Goal: Task Accomplishment & Management: Manage account settings

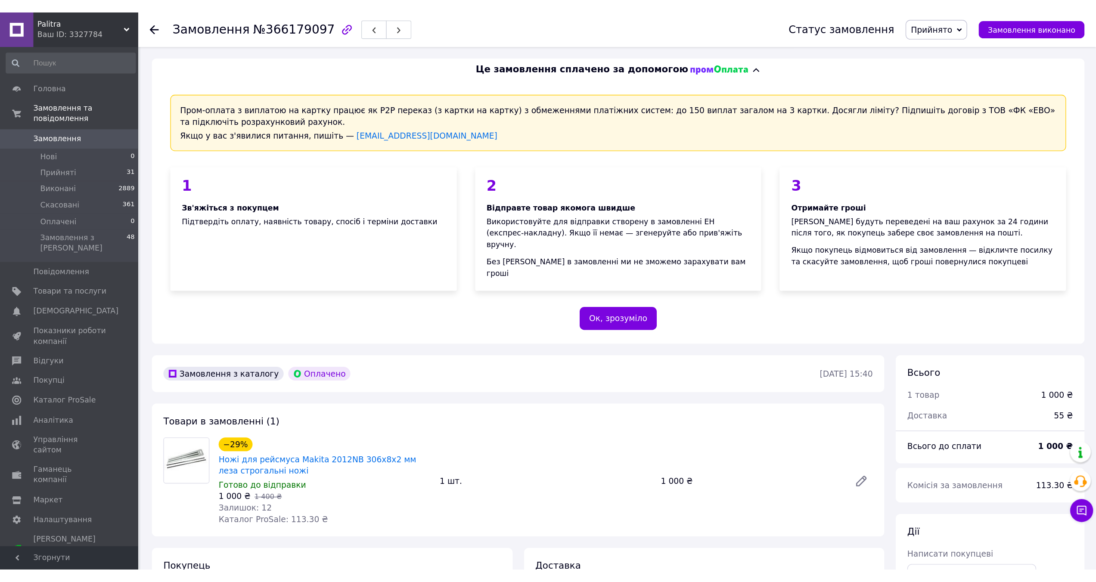
scroll to position [202, 0]
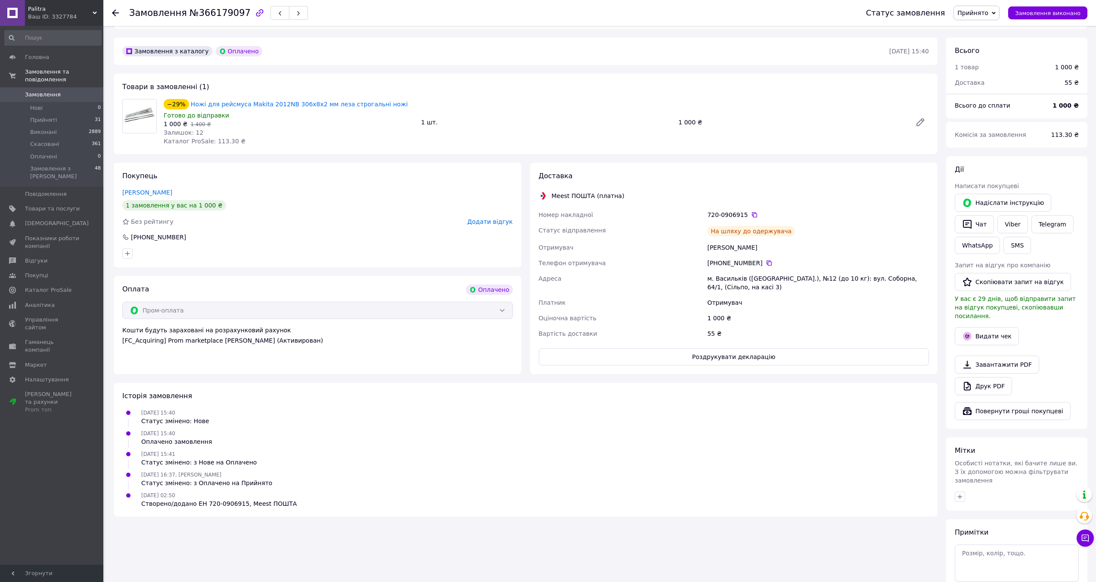
click at [64, 93] on span "Замовлення" at bounding box center [52, 95] width 55 height 8
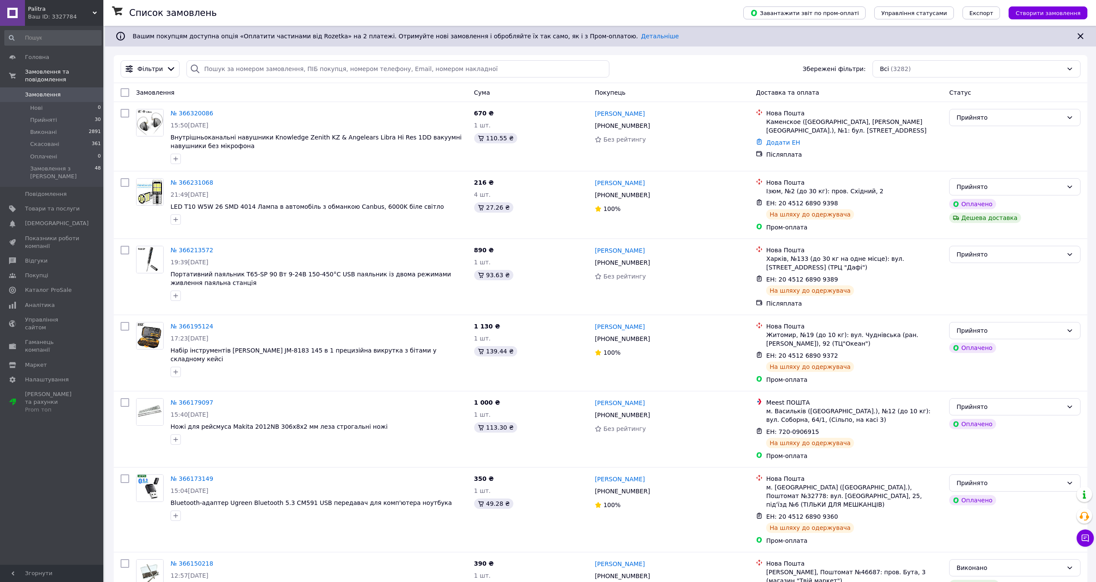
scroll to position [0, 0]
click at [32, 205] on span "Товари та послуги" at bounding box center [52, 209] width 55 height 8
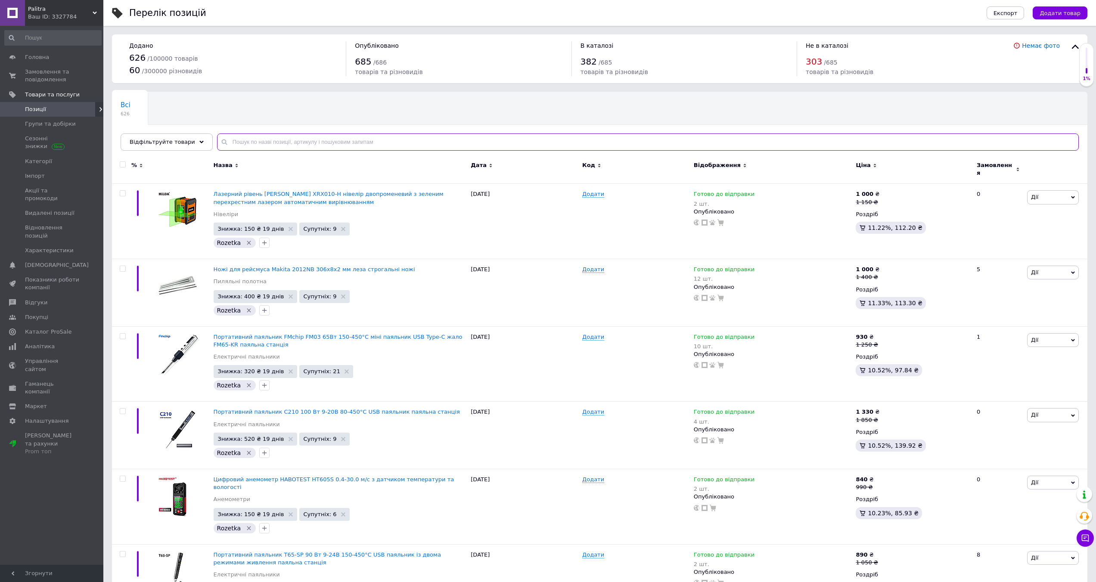
click at [472, 143] on input "text" at bounding box center [648, 142] width 862 height 17
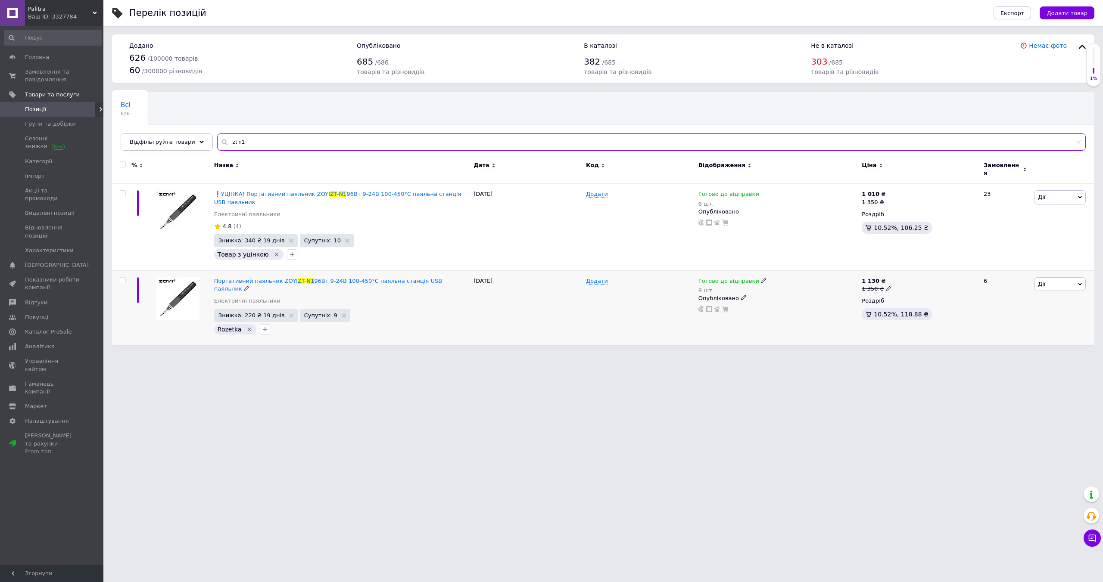
type input "zt n1"
click at [707, 287] on div "8 шт." at bounding box center [732, 290] width 69 height 6
click at [820, 296] on div "Залишки 8 шт." at bounding box center [823, 309] width 108 height 27
click at [807, 306] on input "8" at bounding box center [801, 314] width 65 height 17
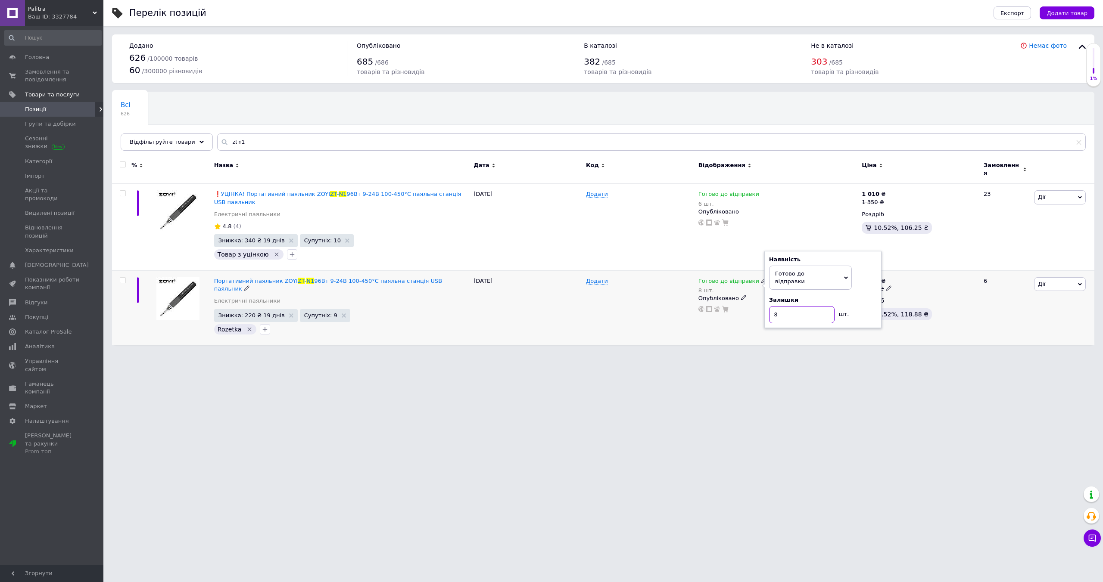
type input "7"
click at [73, 22] on div "Palitra Ваш ID: 3327784" at bounding box center [64, 13] width 78 height 26
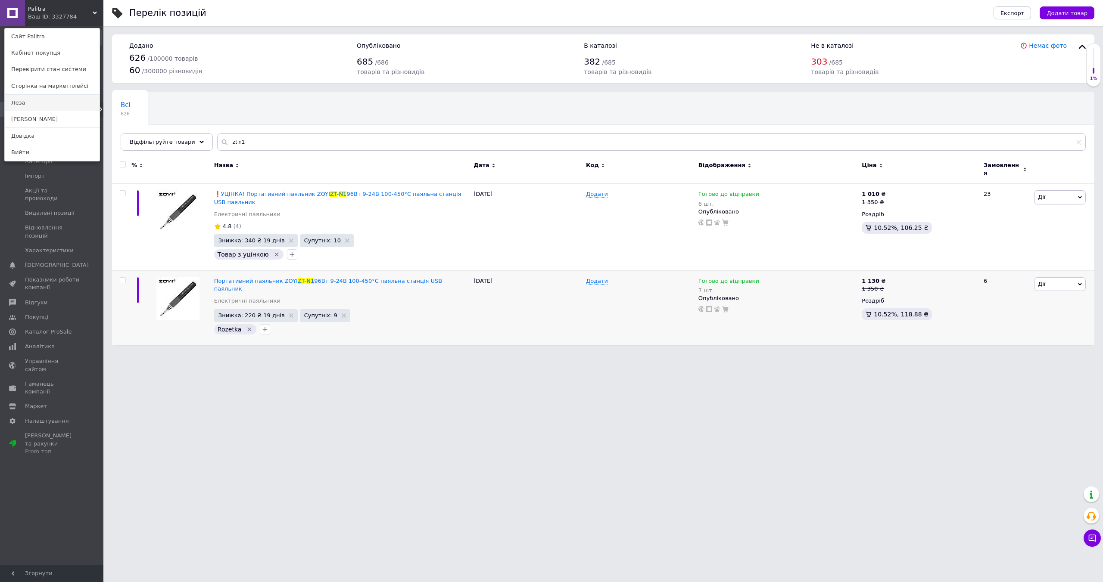
click at [26, 100] on link "Леза" at bounding box center [52, 103] width 95 height 16
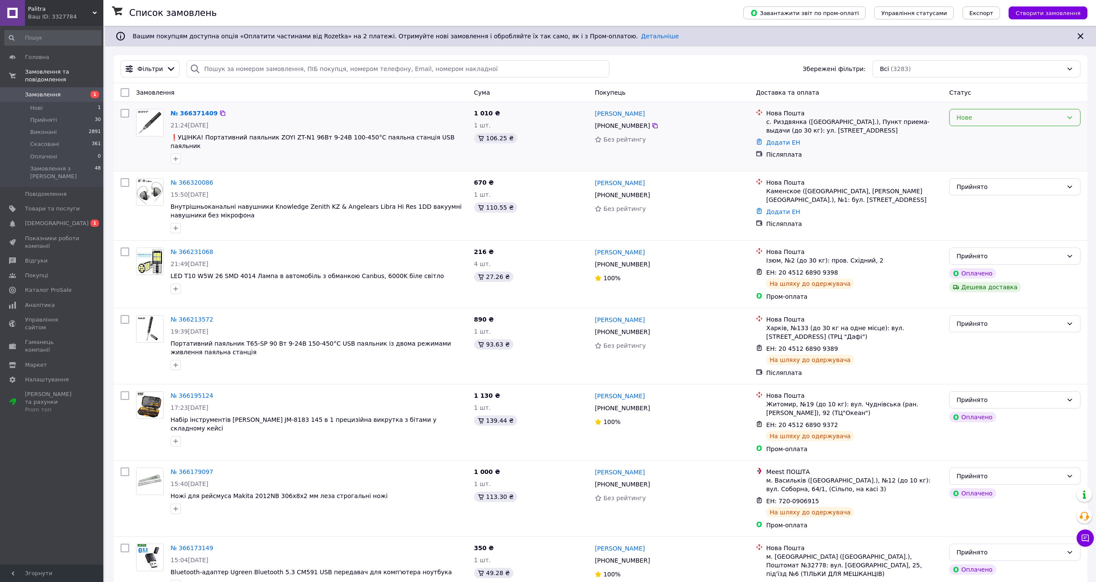
click at [957, 117] on div "Нове" at bounding box center [1010, 117] width 106 height 9
click at [971, 140] on li "Прийнято" at bounding box center [1015, 136] width 131 height 16
click at [77, 220] on span "[DEMOGRAPHIC_DATA]" at bounding box center [52, 224] width 55 height 8
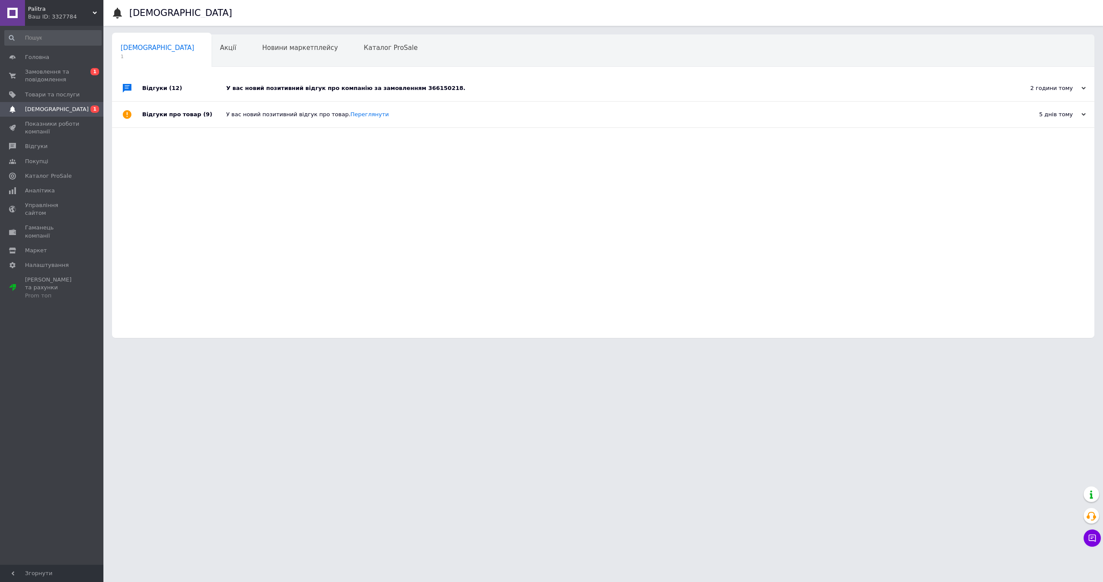
click at [428, 95] on div "У вас новий позитивний відгук про компанію за замовленням 366150218." at bounding box center [612, 88] width 773 height 26
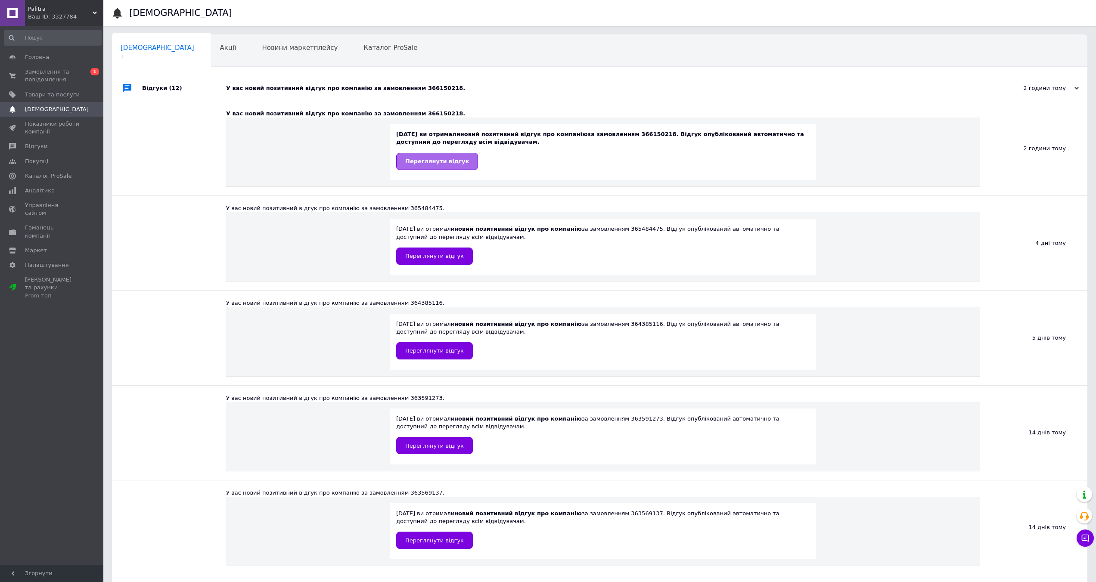
click at [425, 157] on link "Переглянути відгук" at bounding box center [437, 161] width 82 height 17
click at [50, 72] on span "Замовлення та повідомлення" at bounding box center [52, 76] width 55 height 16
